Goal: Transaction & Acquisition: Subscribe to service/newsletter

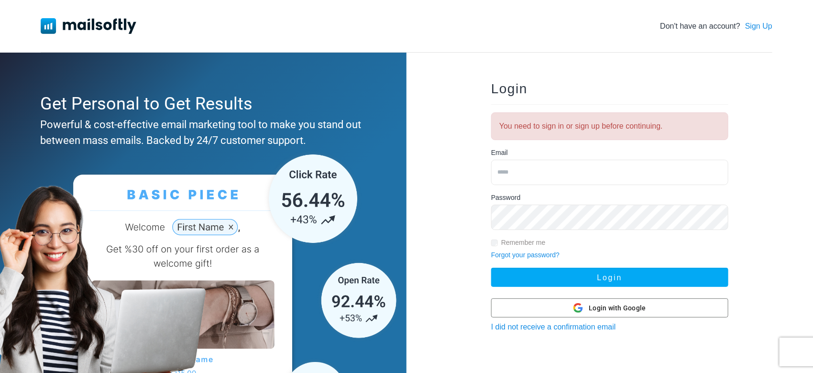
type input "**********"
click at [491, 268] on button "Login" at bounding box center [609, 277] width 237 height 19
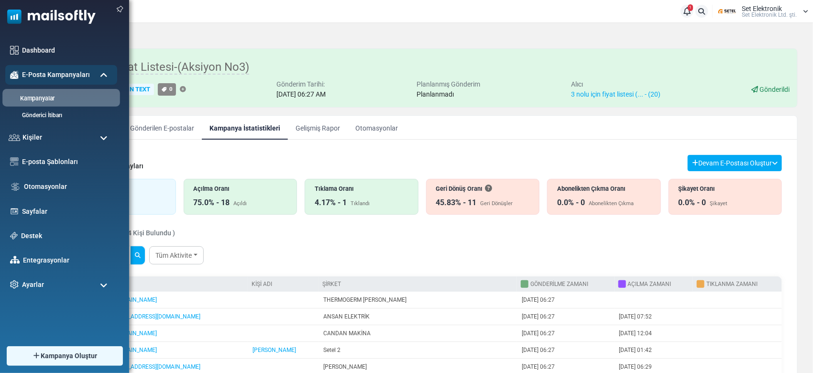
click at [43, 96] on link "Kampanyalar" at bounding box center [59, 98] width 115 height 9
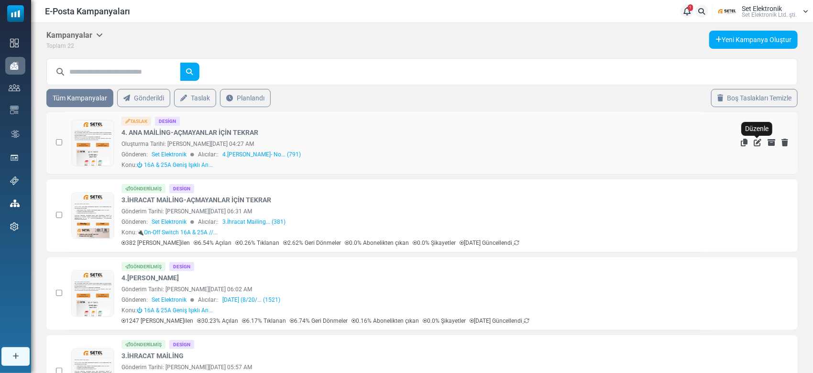
click at [754, 141] on icon "Düzenle" at bounding box center [757, 143] width 8 height 8
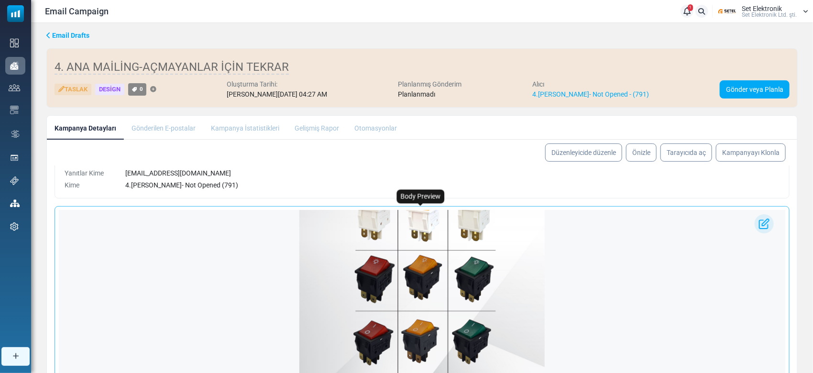
scroll to position [359, 0]
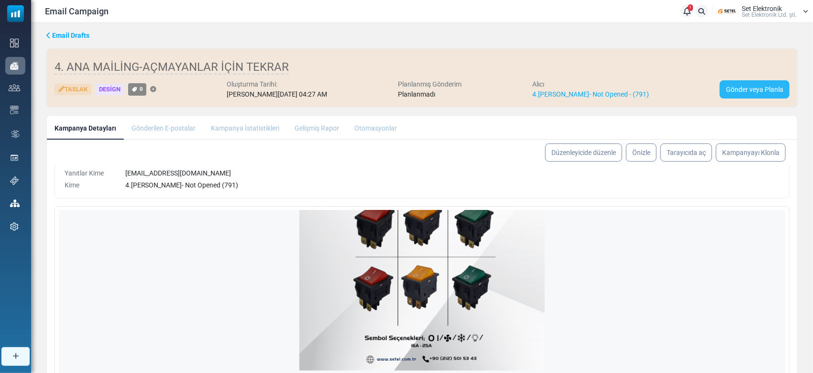
click at [734, 91] on link "Gönder veya Planla" at bounding box center [754, 89] width 70 height 18
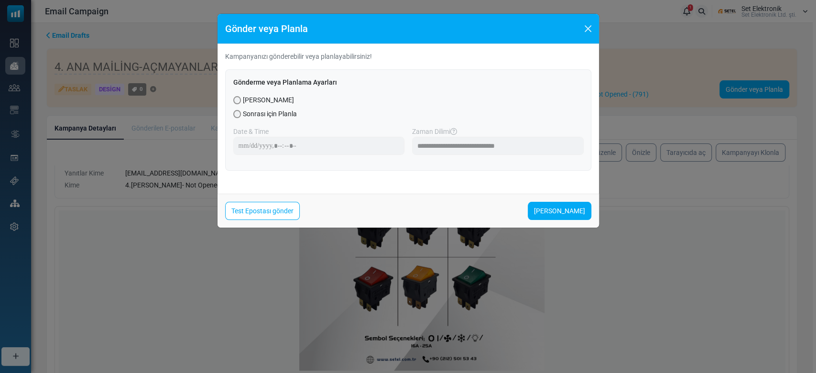
click at [271, 111] on span "Sonrası için Planla" at bounding box center [270, 114] width 54 height 10
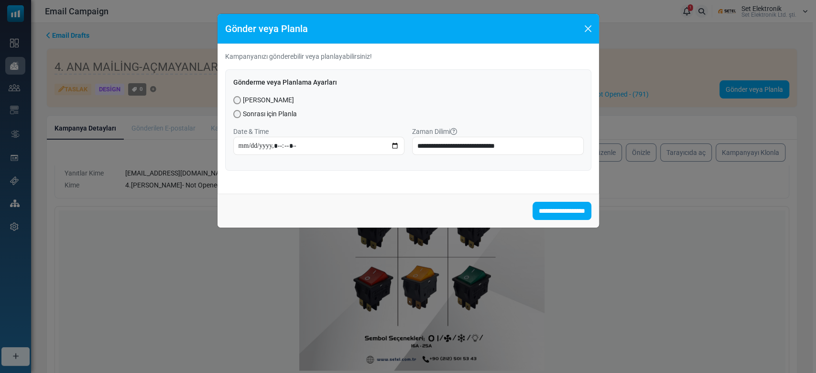
click at [266, 101] on span "[PERSON_NAME]" at bounding box center [268, 100] width 51 height 10
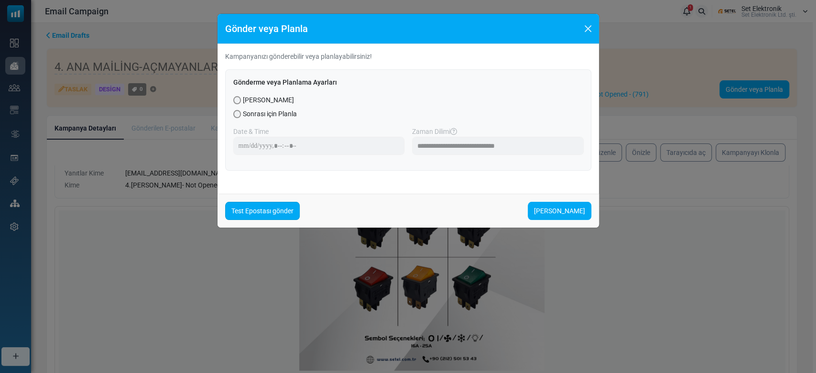
click at [260, 203] on link "Test Epostası gönder" at bounding box center [262, 211] width 75 height 18
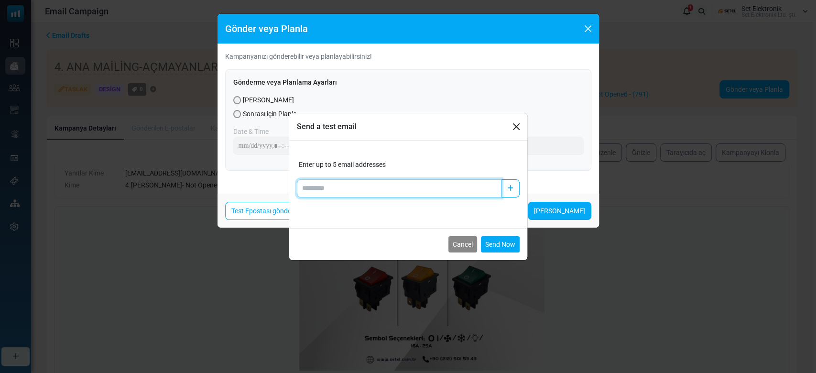
click at [360, 186] on input "Add email" at bounding box center [399, 188] width 205 height 18
click at [352, 188] on input "*****" at bounding box center [399, 188] width 205 height 18
type input "**********"
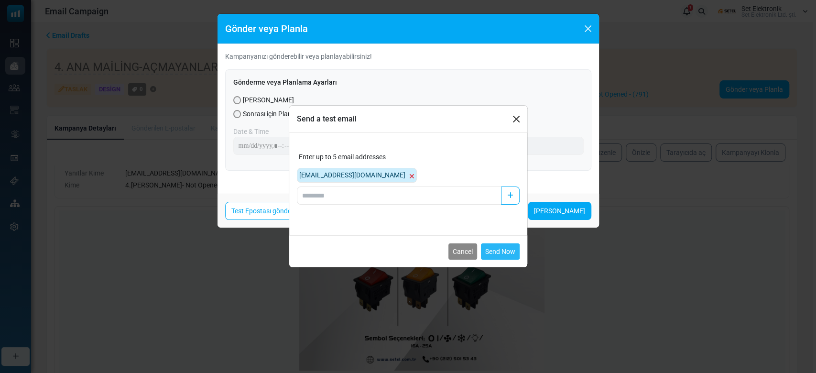
click at [499, 249] on button "Send Now" at bounding box center [500, 251] width 39 height 16
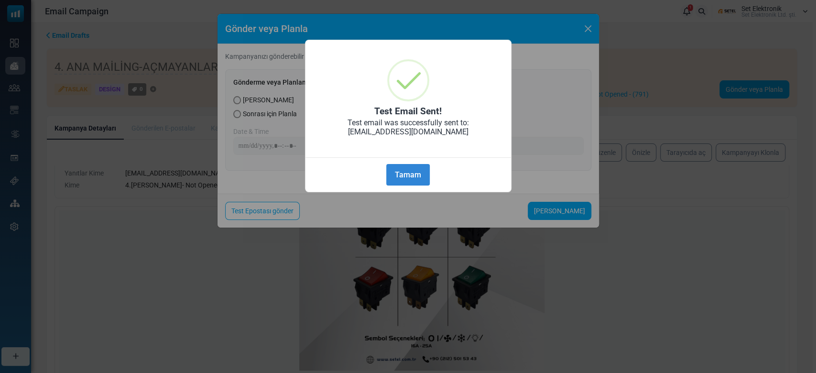
drag, startPoint x: 415, startPoint y: 167, endPoint x: 516, endPoint y: 247, distance: 128.7
click at [415, 168] on button "Tamam" at bounding box center [407, 175] width 43 height 22
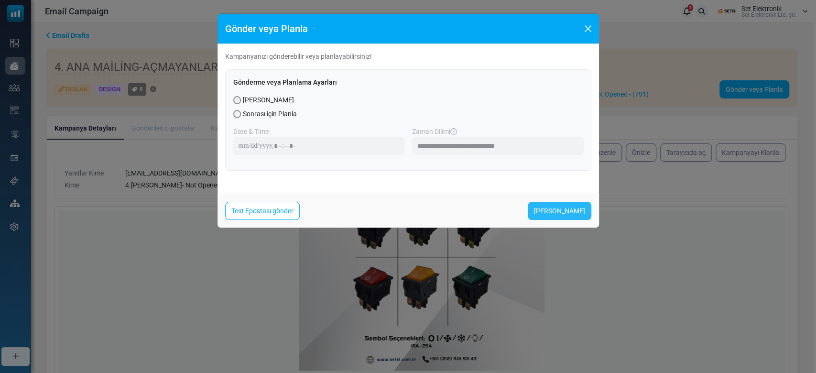
click at [552, 215] on link "Şimdi Gönder" at bounding box center [560, 211] width 64 height 18
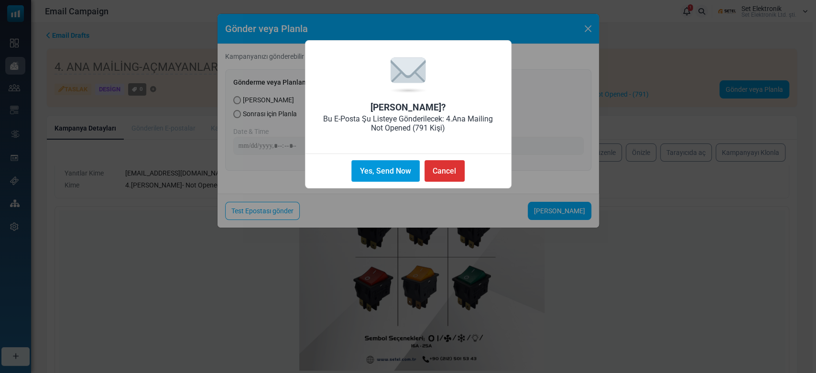
click at [399, 171] on button "Yes, Send Now" at bounding box center [385, 171] width 68 height 22
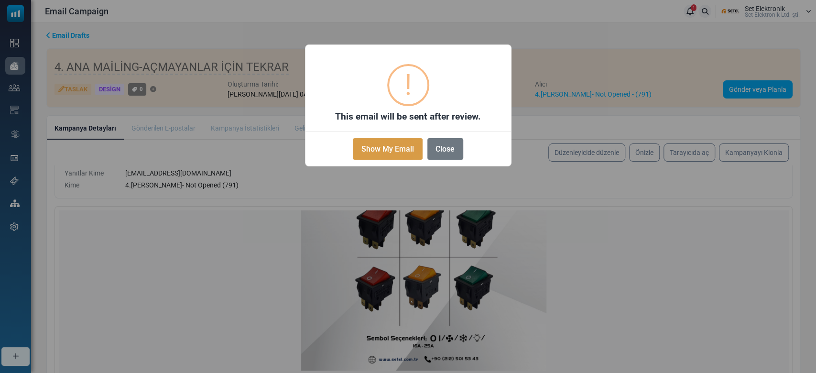
click at [401, 152] on button "Show My Email" at bounding box center [387, 149] width 69 height 22
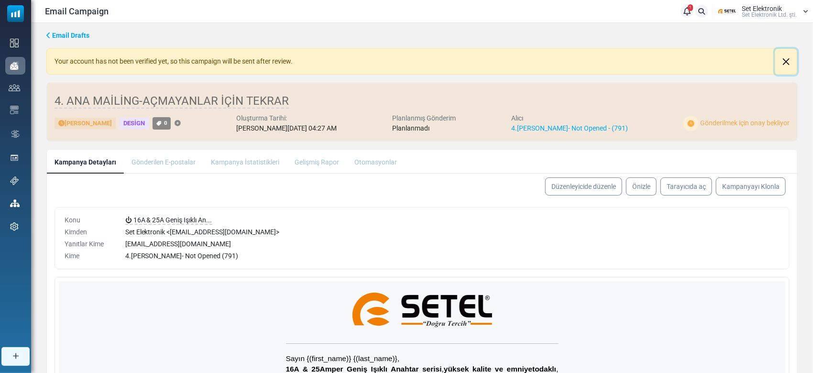
click at [779, 57] on button "Close" at bounding box center [786, 62] width 22 height 26
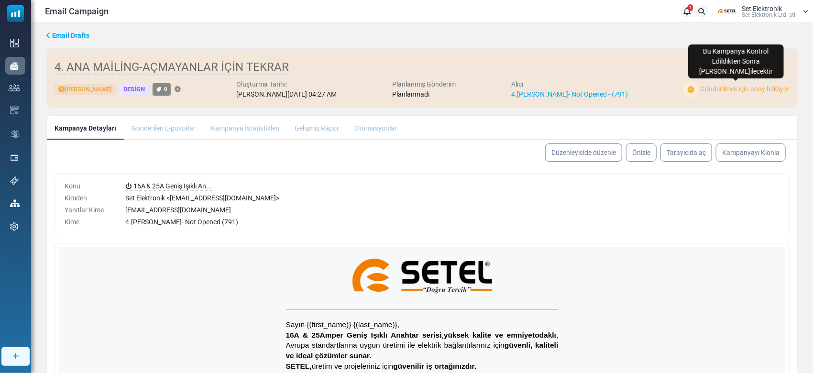
click at [692, 87] on img at bounding box center [690, 90] width 15 height 16
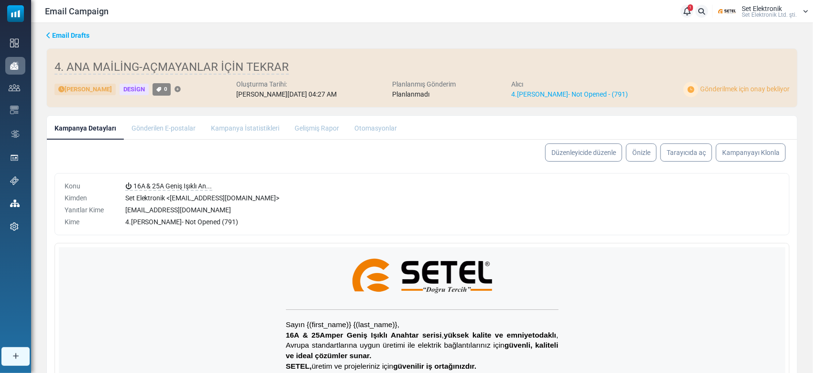
click at [692, 87] on img at bounding box center [690, 90] width 15 height 16
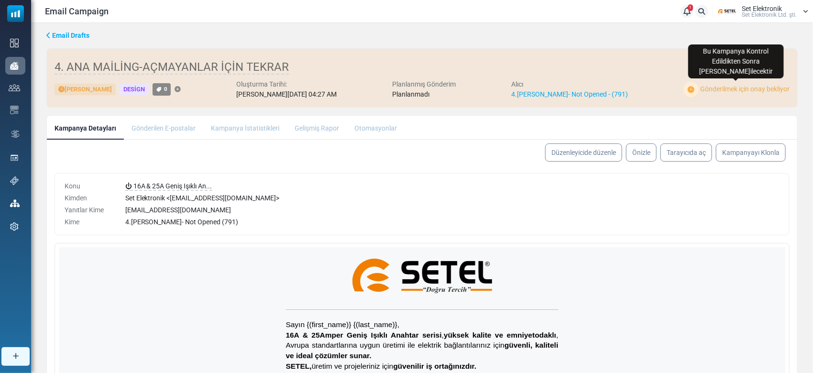
click at [748, 95] on div "Gönderilmek için onay bekliyor" at bounding box center [736, 90] width 106 height 16
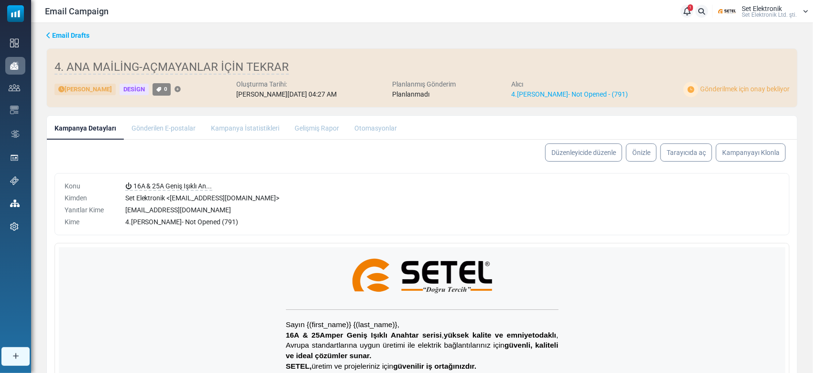
click at [661, 33] on div "Email Drafts" at bounding box center [421, 36] width 751 height 10
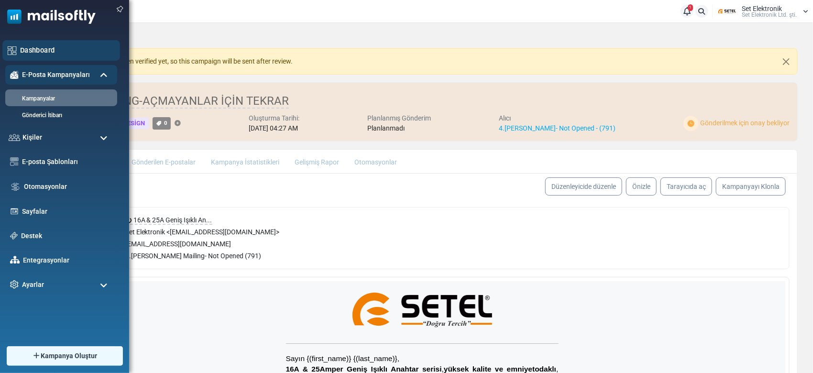
click at [11, 43] on div "Dashboard" at bounding box center [61, 50] width 118 height 21
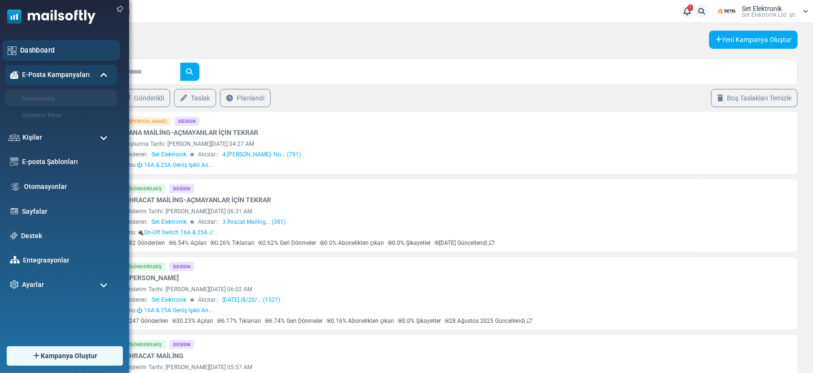
click at [18, 45] on div "Dashboard" at bounding box center [61, 50] width 118 height 21
click at [7, 43] on div "Dashboard" at bounding box center [61, 50] width 118 height 21
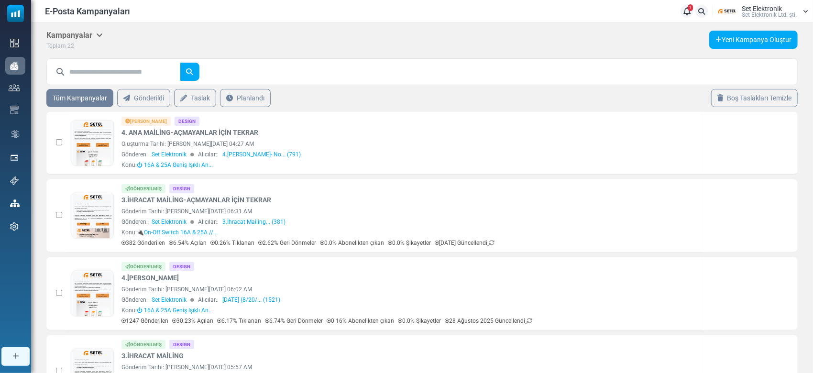
click at [805, 18] on div "E-Posta Kampanyaları 1 Bildirimler Set Elektronik Set Elektronik Ltd. şti. Prof…" at bounding box center [421, 11] width 781 height 22
click at [806, 10] on icon at bounding box center [804, 12] width 5 height 6
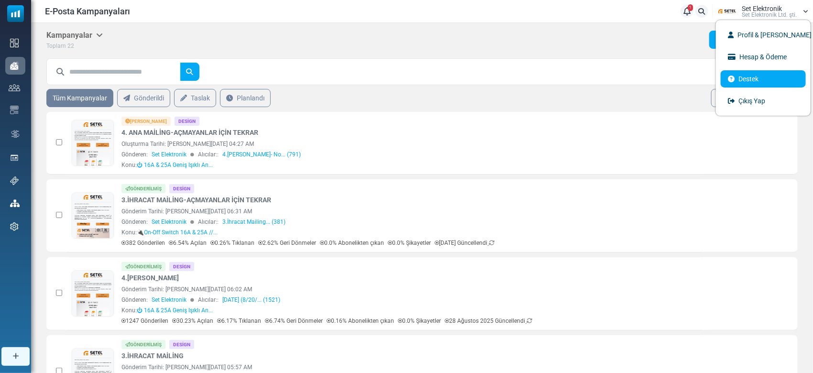
click at [756, 82] on link "Destek" at bounding box center [762, 78] width 85 height 17
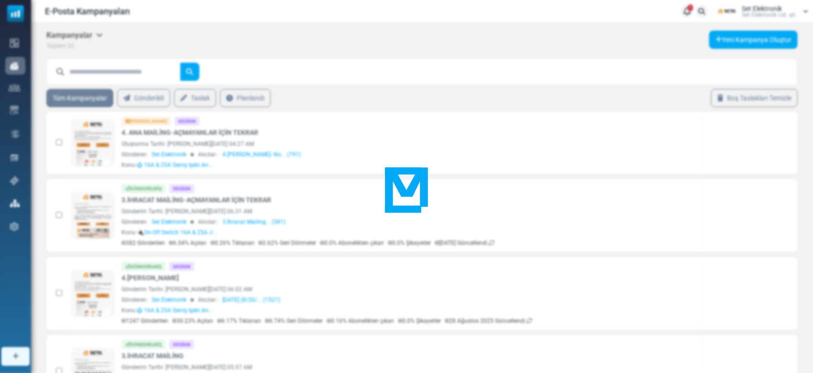
drag, startPoint x: 260, startPoint y: 136, endPoint x: 157, endPoint y: 131, distance: 102.8
click at [157, 131] on div at bounding box center [406, 186] width 813 height 373
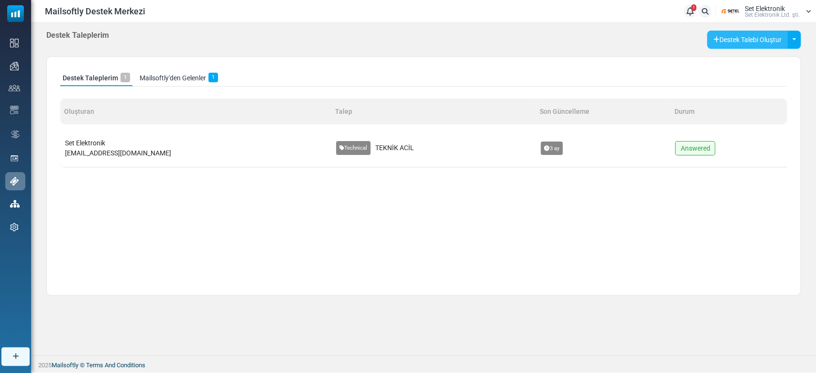
click at [733, 43] on button "Destek Talebi Oluştur" at bounding box center [747, 40] width 81 height 18
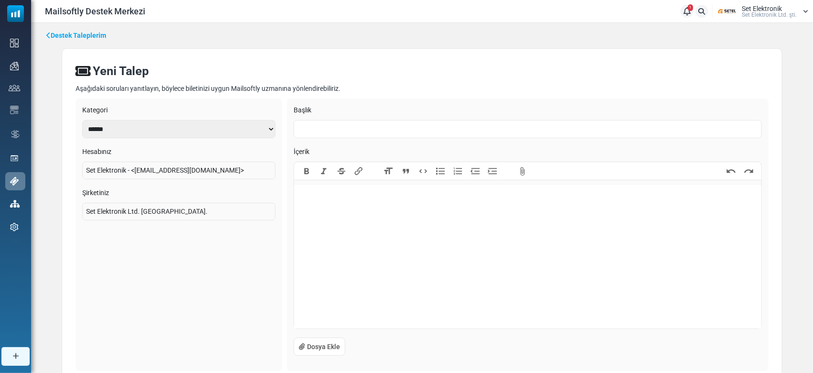
click at [363, 131] on input "text" at bounding box center [527, 129] width 468 height 18
type input "*"
type input "*****"
click at [371, 224] on trix-editor at bounding box center [527, 256] width 467 height 143
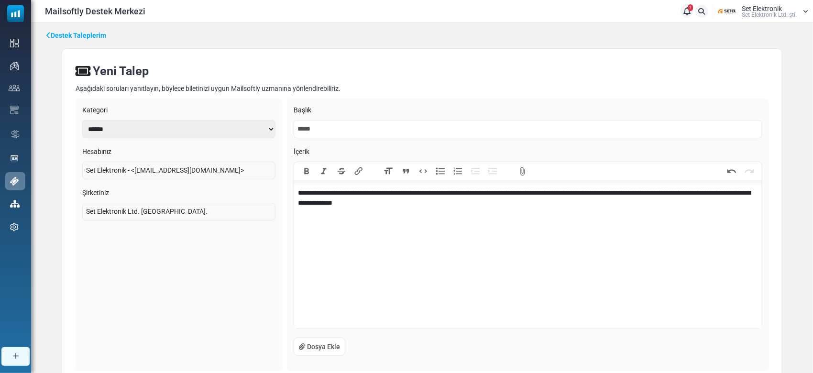
type trix-editor "**********"
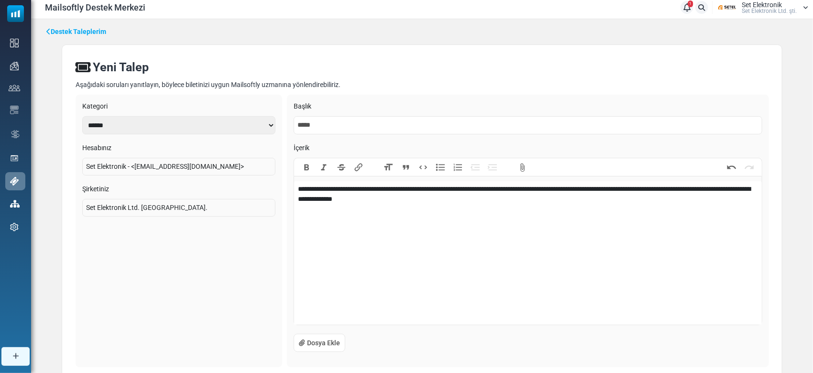
scroll to position [75, 0]
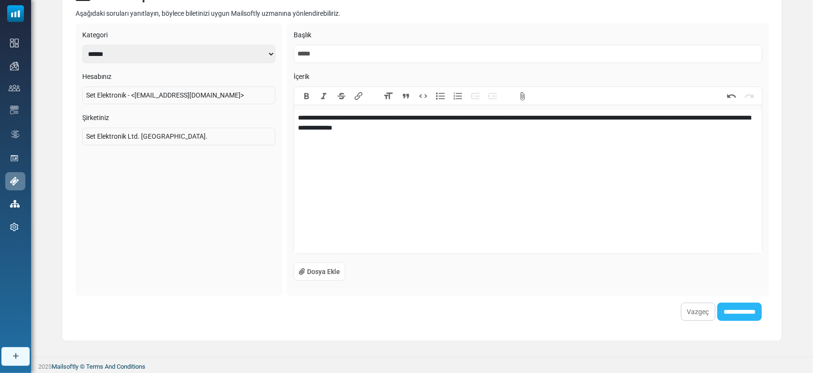
click at [736, 307] on input "**********" at bounding box center [739, 312] width 44 height 18
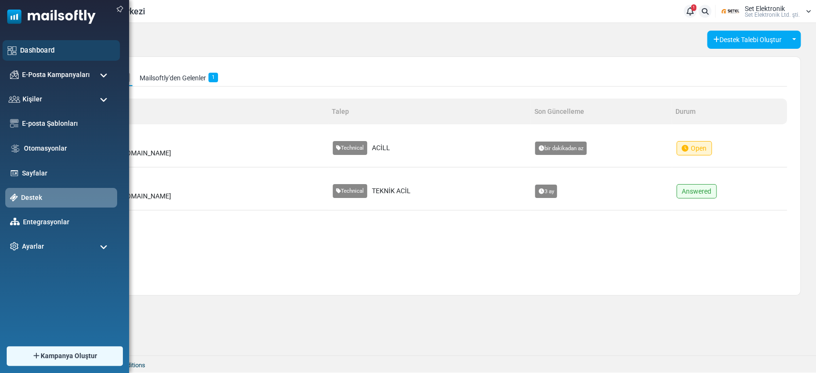
click at [27, 44] on div "Dashboard" at bounding box center [61, 50] width 118 height 21
click at [26, 50] on link "Dashboard" at bounding box center [67, 50] width 95 height 11
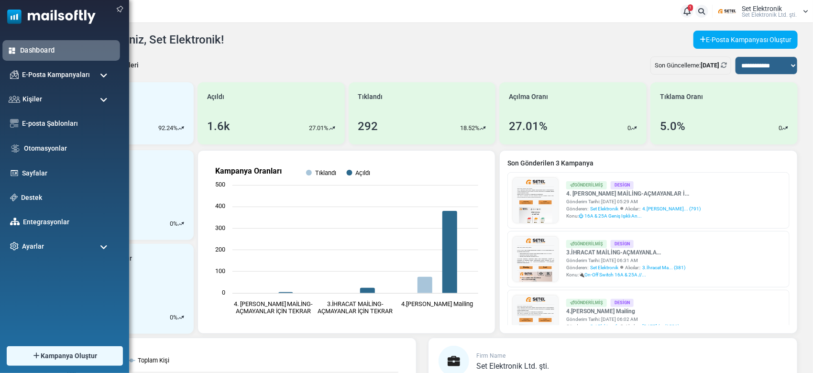
click at [52, 56] on div "Dashboard" at bounding box center [61, 50] width 118 height 21
click at [65, 76] on span "E-Posta Kampanyaları" at bounding box center [55, 74] width 71 height 11
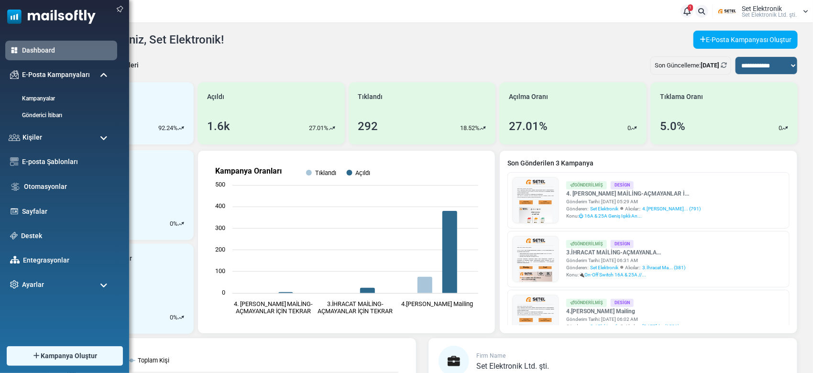
click at [59, 89] on li "Kampanyalar" at bounding box center [61, 97] width 112 height 17
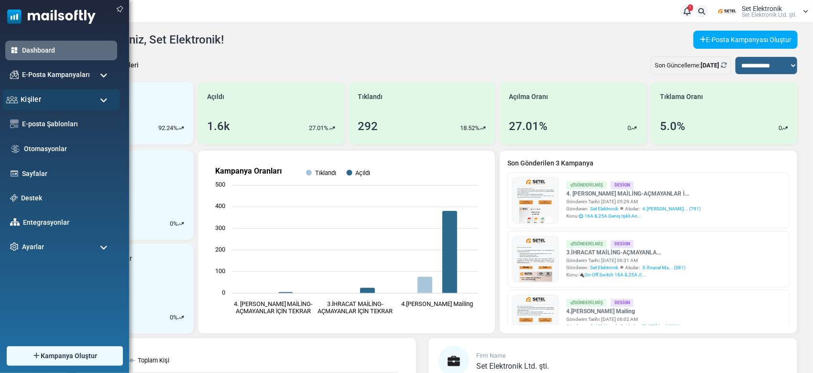
click at [56, 93] on div "Kişiler" at bounding box center [61, 99] width 118 height 21
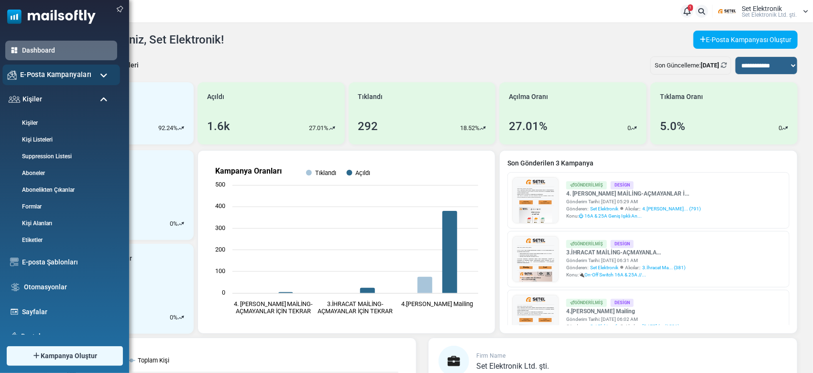
click at [62, 65] on div "E-Posta Kampanyaları" at bounding box center [61, 75] width 118 height 21
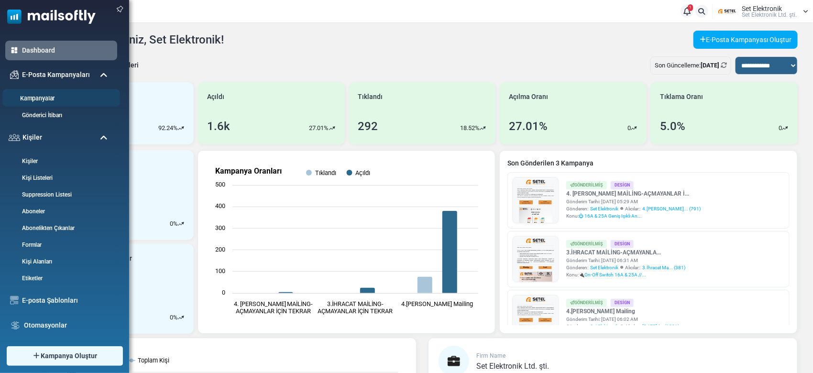
click at [60, 94] on link "Kampanyalar" at bounding box center [59, 98] width 115 height 9
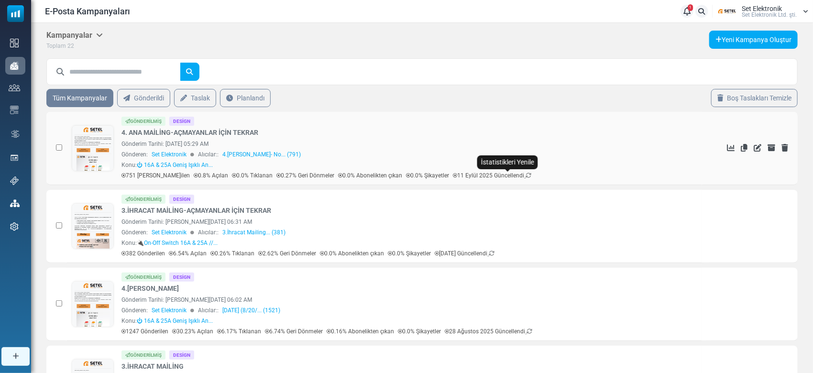
click at [525, 175] on icon at bounding box center [528, 176] width 6 height 6
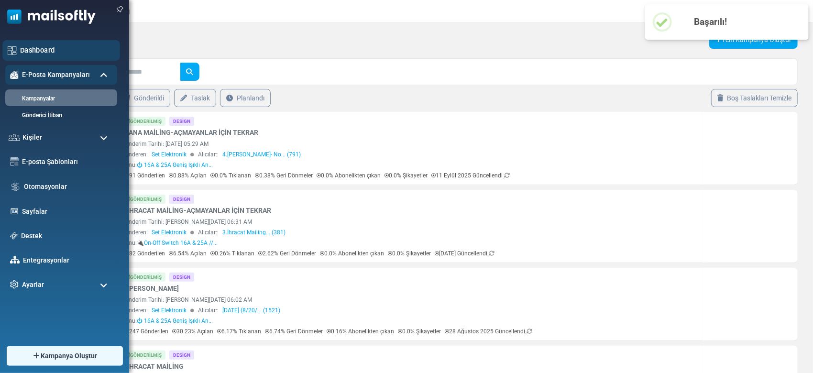
click at [60, 44] on div "Dashboard" at bounding box center [61, 50] width 118 height 21
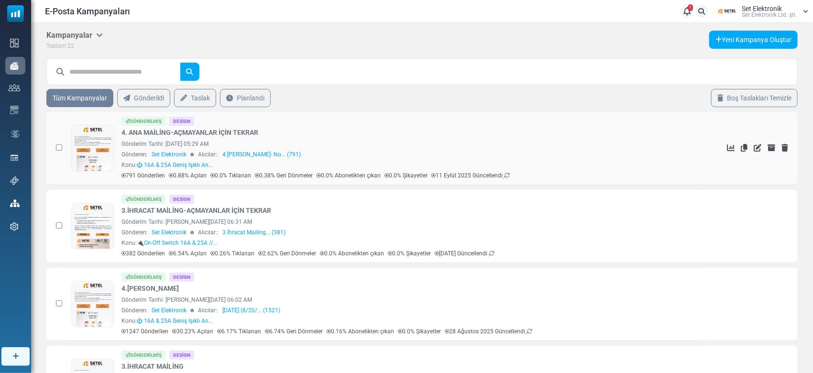
click at [513, 179] on td "Gönderilmiş Design 4. ANA MAİLİNG-AÇMAYANLAR İÇİN TEKRAR Gönderim Tarihi: Septe…" at bounding box center [384, 148] width 635 height 73
click at [509, 175] on icon at bounding box center [507, 176] width 6 height 6
click at [509, 173] on icon at bounding box center [507, 176] width 6 height 6
click at [509, 171] on p "11 Eylül 2025 Güncellendi" at bounding box center [470, 175] width 78 height 9
click at [509, 173] on icon at bounding box center [507, 176] width 6 height 6
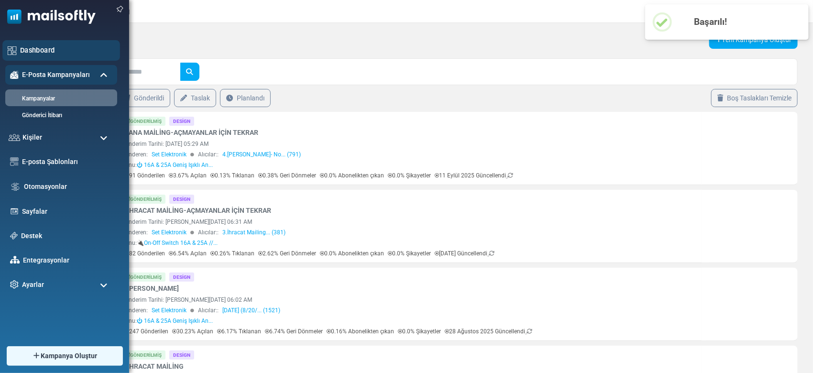
click at [31, 57] on div "Dashboard" at bounding box center [61, 50] width 118 height 21
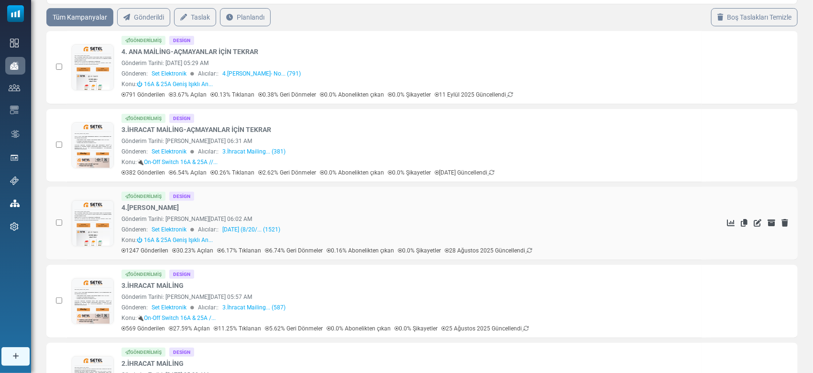
scroll to position [127, 0]
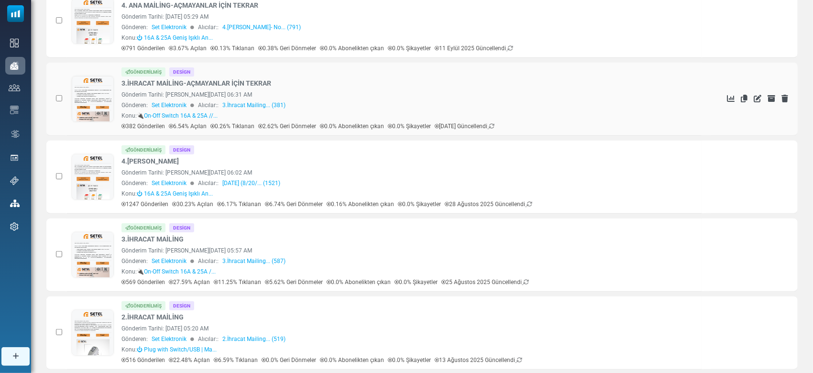
click at [515, 120] on div "Gönderilmiş Design 3.İHRACAT MAİLİNG-AÇMAYANLAR İÇİN TEKRAR Gönderim Tarihi: Au…" at bounding box center [408, 98] width 575 height 63
click at [494, 128] on icon at bounding box center [491, 126] width 6 height 6
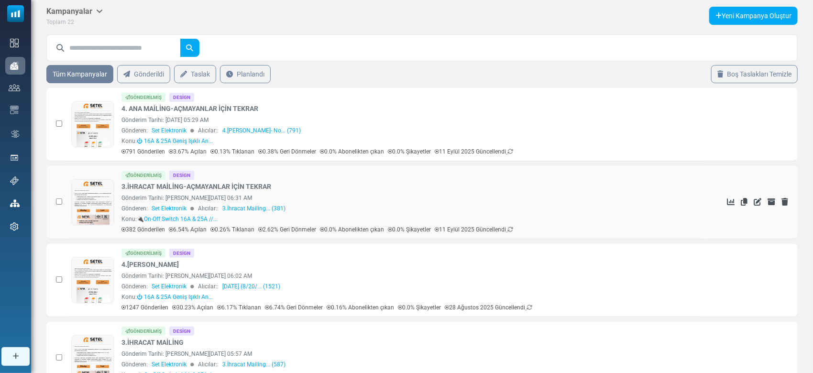
scroll to position [0, 0]
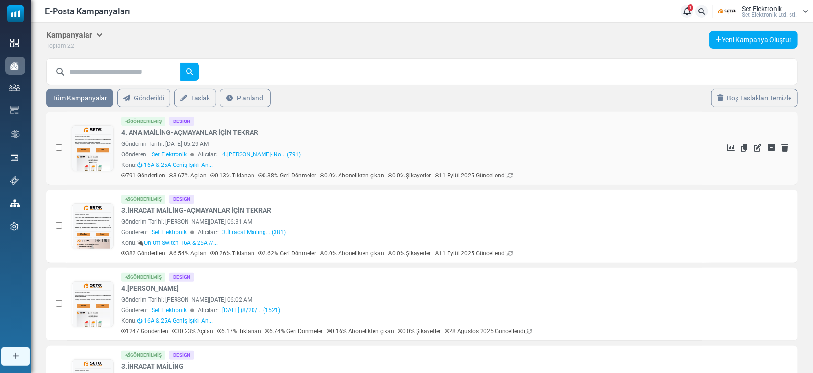
click at [518, 177] on div "791 Gönderilen 3.67% Açılan 0.13% Tıklanan 0.38% Geri Dönmeler 0.0% Abonelikten…" at bounding box center [408, 175] width 575 height 9
click at [722, 147] on td "İstatistikleri Gör Kopyala Düzenle Arşivden Çıkar Sil" at bounding box center [750, 148] width 96 height 73
click at [725, 146] on td "İstatistikleri Gör Kopyala Düzenle Arşivden Çıkar Sil" at bounding box center [750, 148] width 96 height 73
click at [728, 145] on icon at bounding box center [730, 148] width 8 height 8
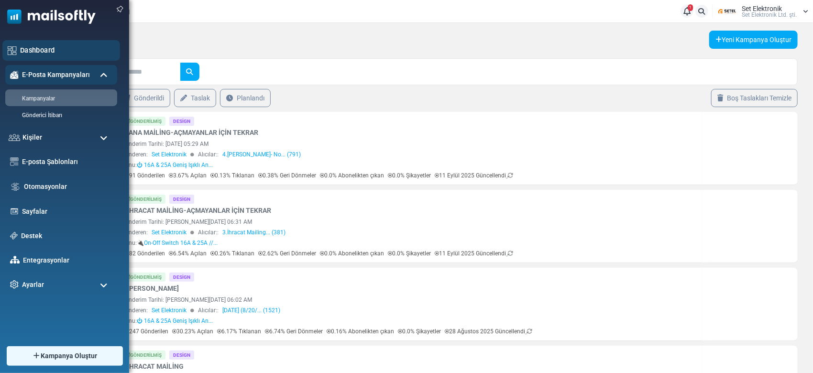
click at [33, 52] on link "Dashboard" at bounding box center [67, 50] width 95 height 11
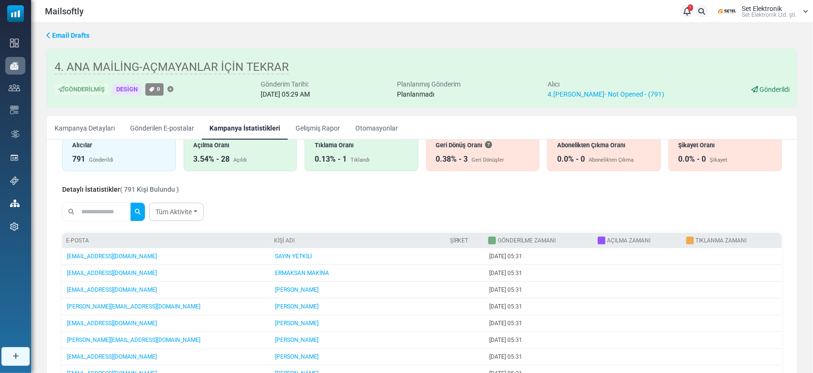
scroll to position [64, 0]
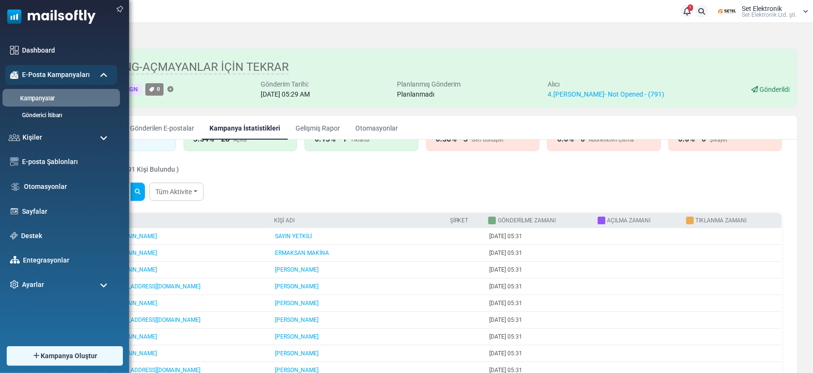
click at [61, 96] on link "Kampanyalar" at bounding box center [59, 98] width 115 height 9
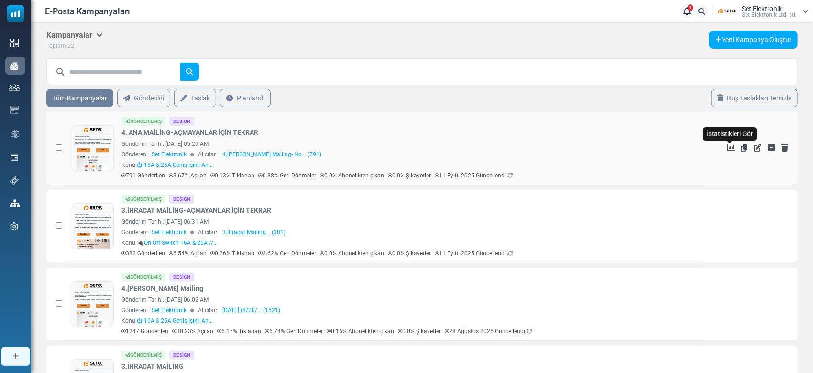
click at [730, 149] on icon "İstatistikleri Gör" at bounding box center [730, 148] width 8 height 8
click at [509, 175] on p "11 Eylül 2025 Güncellendi" at bounding box center [473, 175] width 78 height 9
click at [511, 174] on icon at bounding box center [510, 176] width 6 height 6
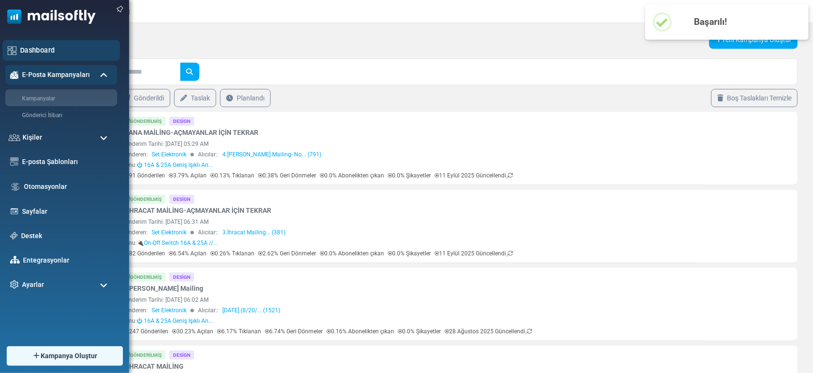
click at [20, 43] on div "Dashboard" at bounding box center [61, 50] width 118 height 21
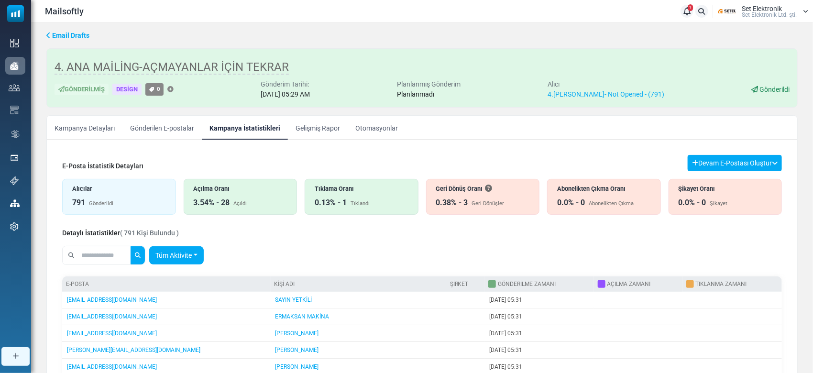
click at [180, 254] on link "Tüm Aktivite" at bounding box center [176, 255] width 54 height 18
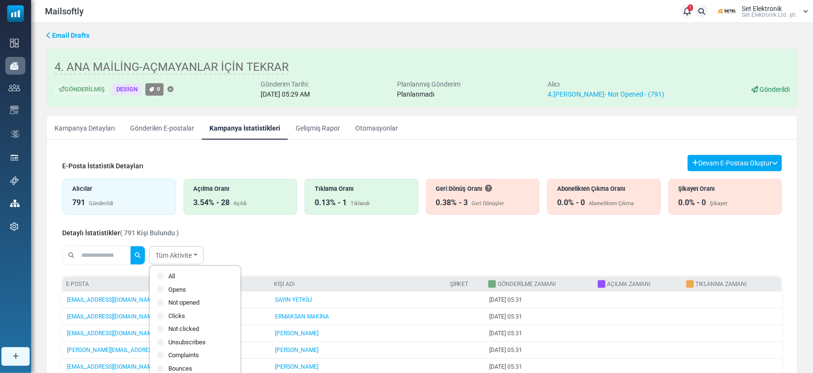
click at [190, 288] on label "Opens" at bounding box center [195, 290] width 76 height 10
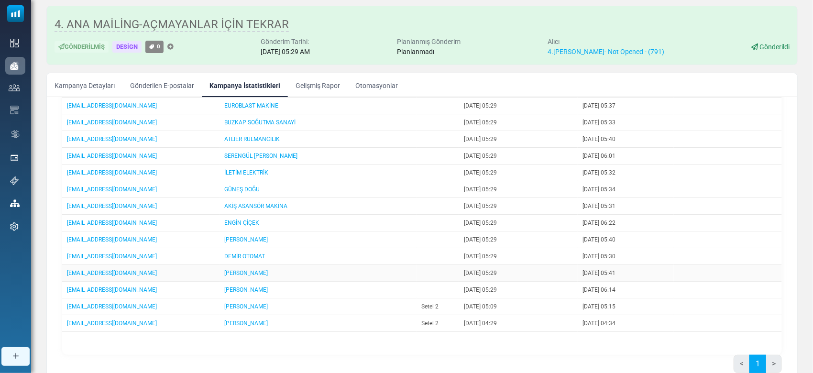
scroll to position [97, 0]
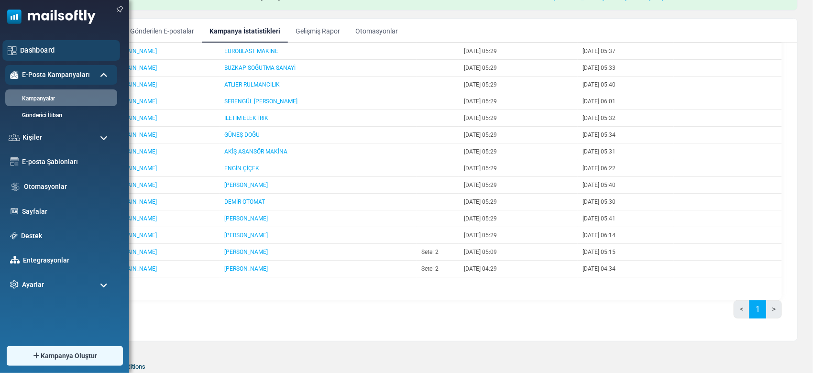
click at [20, 51] on link "Dashboard" at bounding box center [67, 50] width 95 height 11
